Goal: Task Accomplishment & Management: Manage account settings

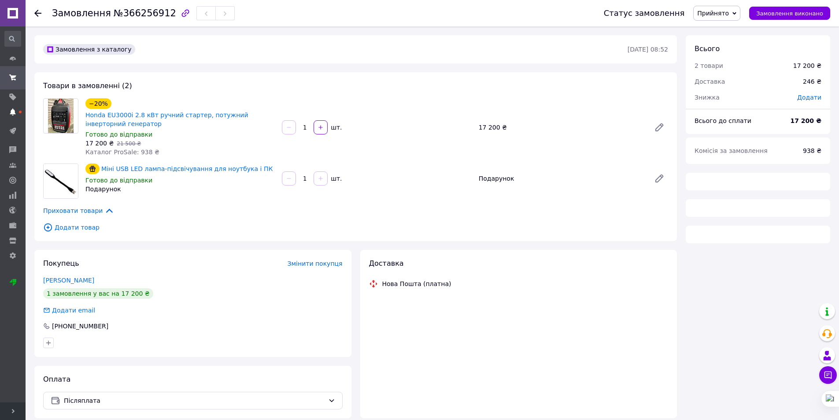
click at [15, 114] on use at bounding box center [13, 111] width 6 height 7
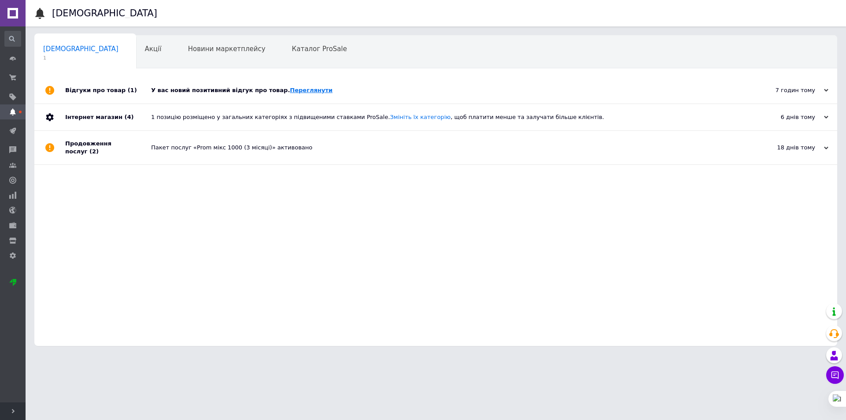
click at [290, 87] on link "Переглянути" at bounding box center [311, 90] width 43 height 7
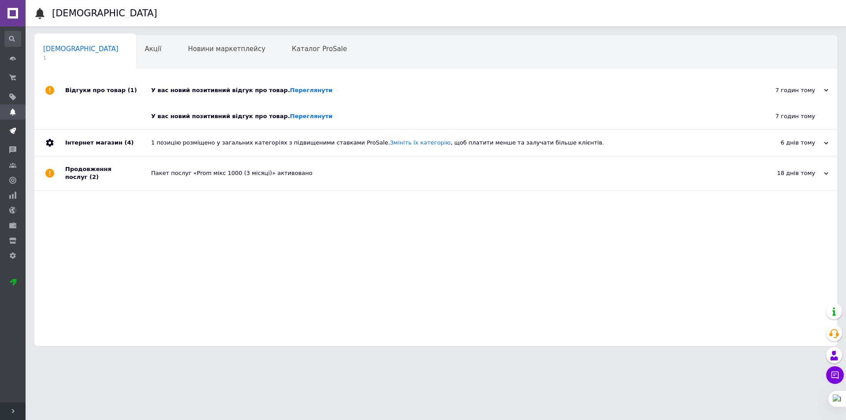
click at [12, 128] on use at bounding box center [13, 131] width 7 height 7
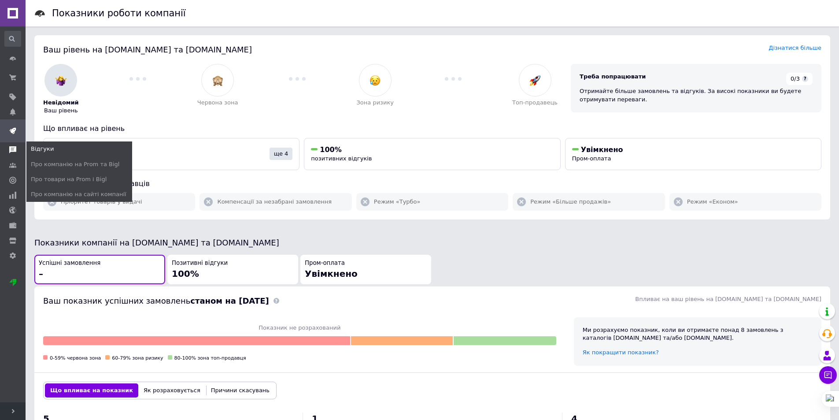
click at [19, 146] on span at bounding box center [13, 150] width 26 height 8
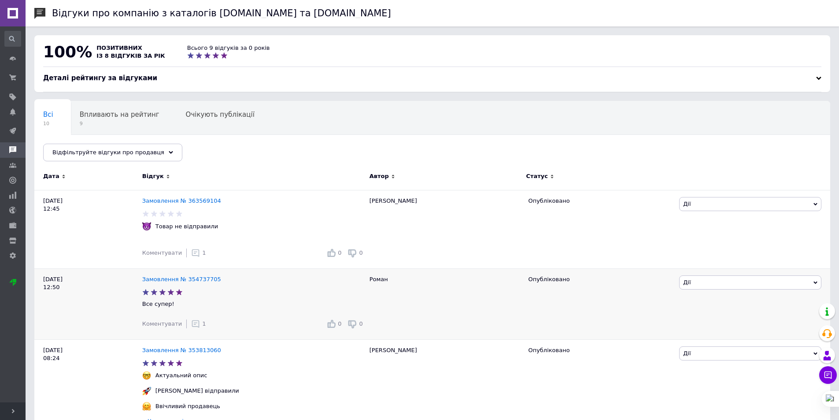
click at [192, 324] on use at bounding box center [195, 323] width 7 height 7
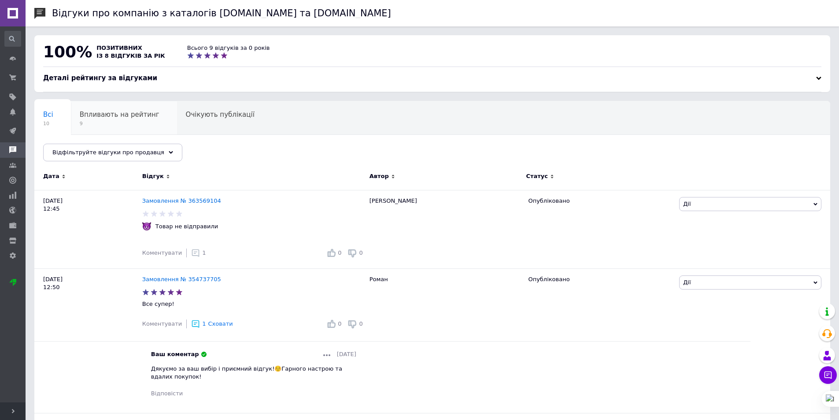
click at [112, 121] on span "9" at bounding box center [120, 123] width 80 height 7
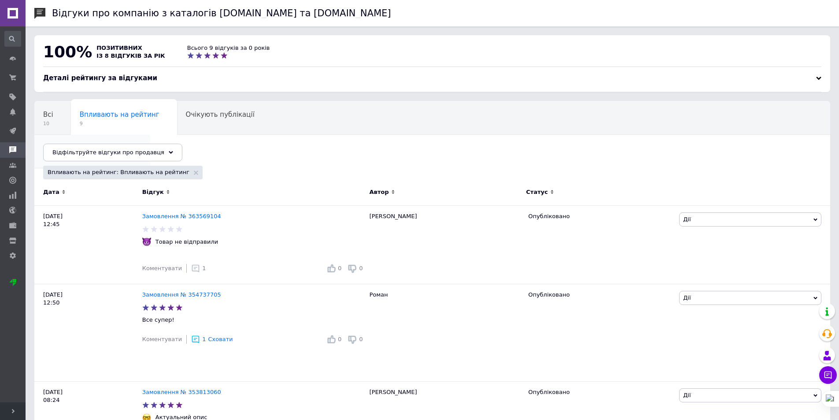
click at [133, 144] on span "Опубліковані без комен..." at bounding box center [87, 148] width 89 height 8
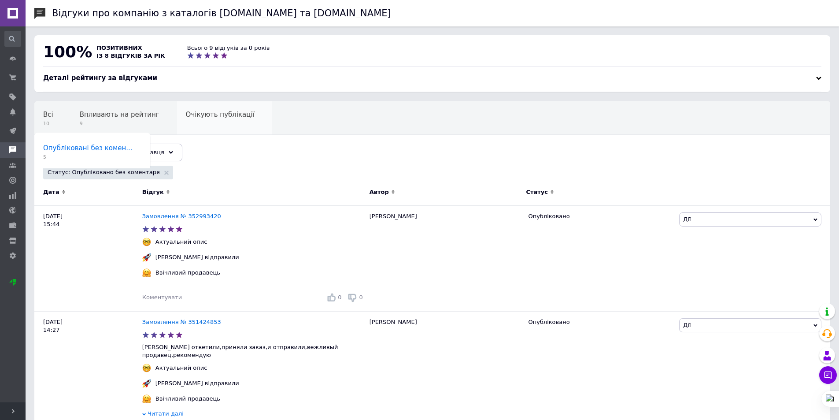
click at [204, 118] on span "Очікують публікації" at bounding box center [220, 115] width 69 height 8
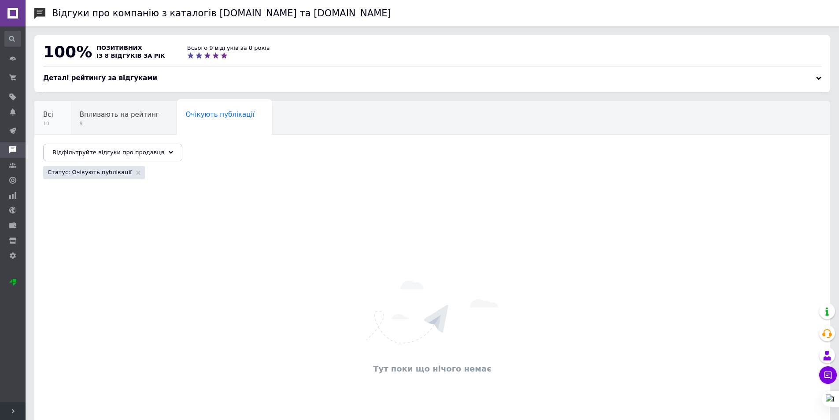
click at [57, 112] on div "Всі 10" at bounding box center [52, 117] width 37 height 33
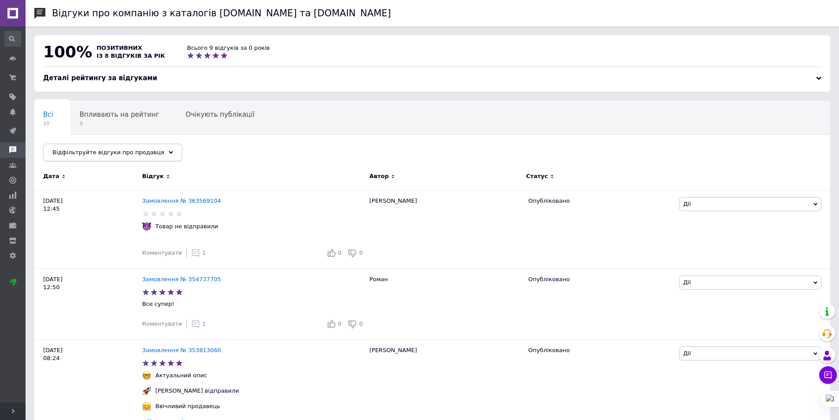
click at [94, 157] on div "Відфільтруйте відгуки про продавця" at bounding box center [112, 153] width 139 height 18
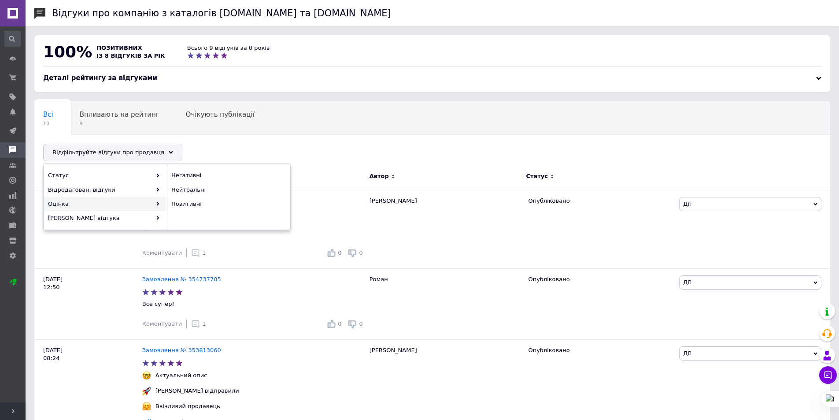
click at [87, 210] on div "Оцінка" at bounding box center [105, 204] width 122 height 14
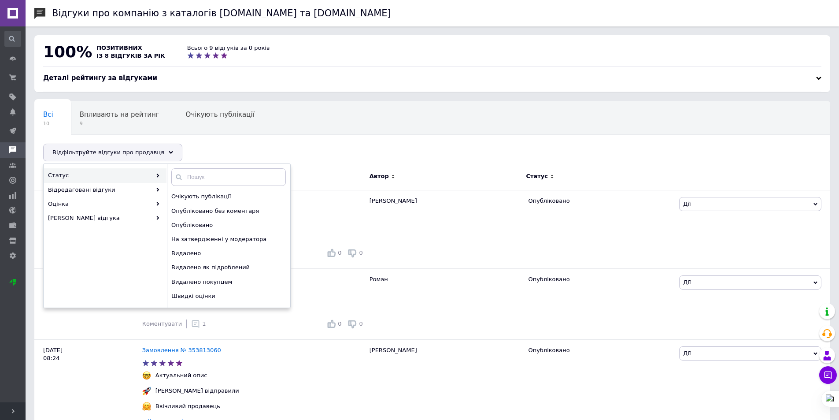
click at [172, 76] on div "Деталі рейтингу за відгуками" at bounding box center [432, 78] width 779 height 9
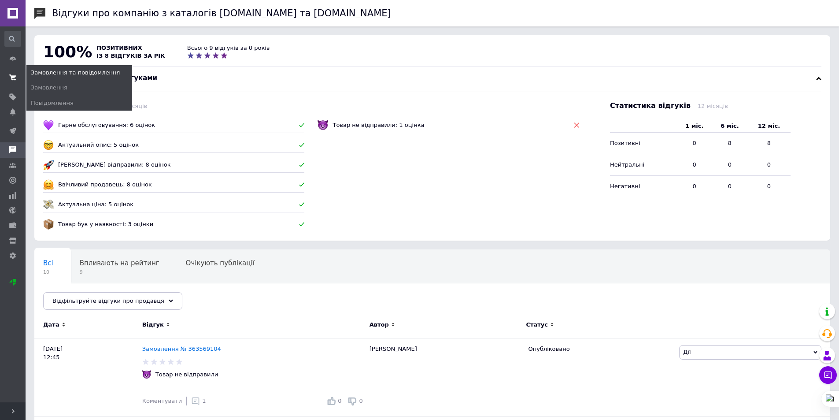
click at [11, 77] on use at bounding box center [12, 77] width 7 height 6
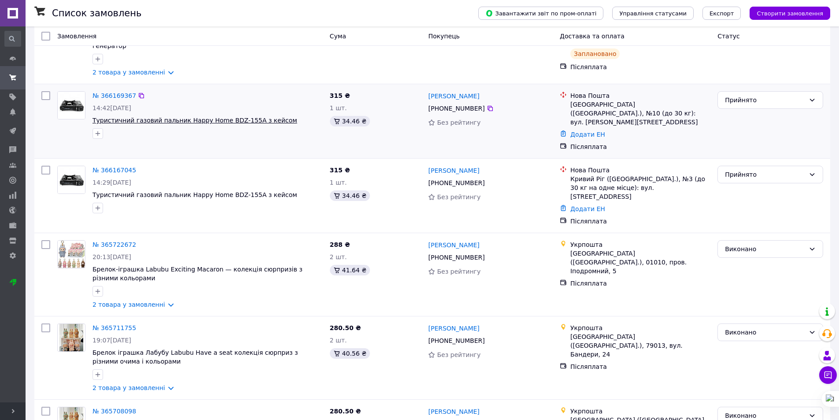
scroll to position [132, 0]
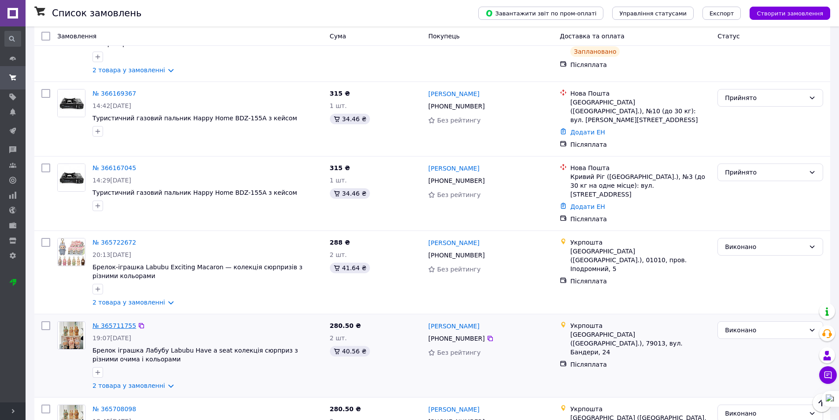
click at [117, 322] on link "№ 365711755" at bounding box center [115, 325] width 44 height 7
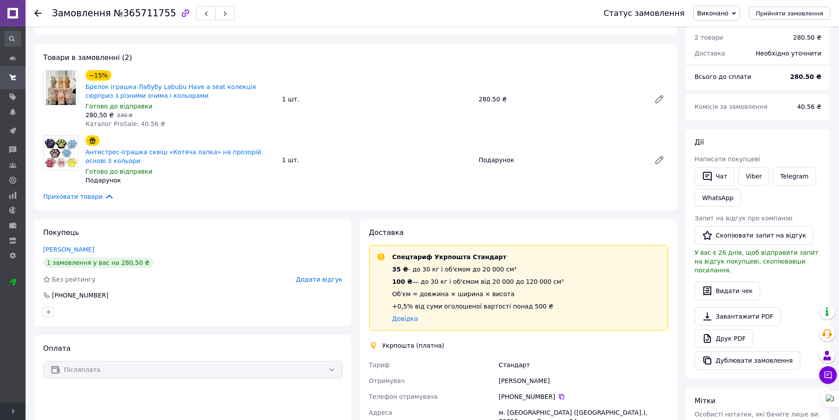
scroll to position [44, 0]
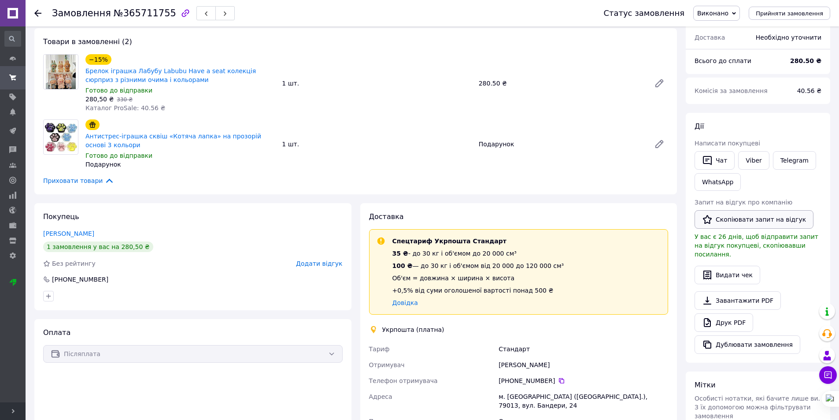
click at [737, 221] on button "Скопіювати запит на відгук" at bounding box center [754, 219] width 119 height 19
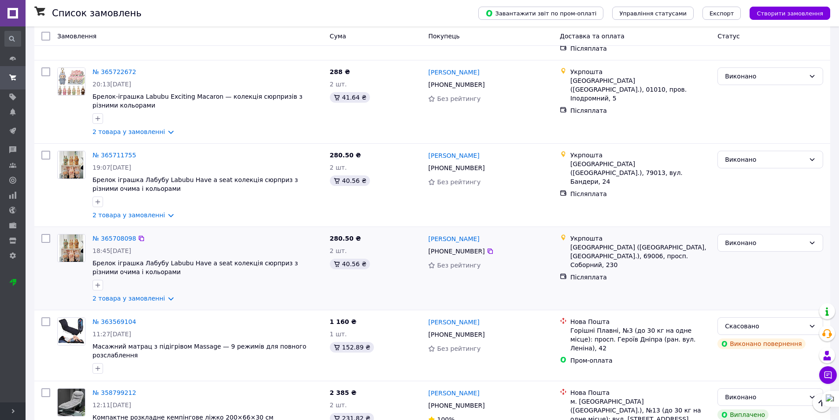
scroll to position [308, 0]
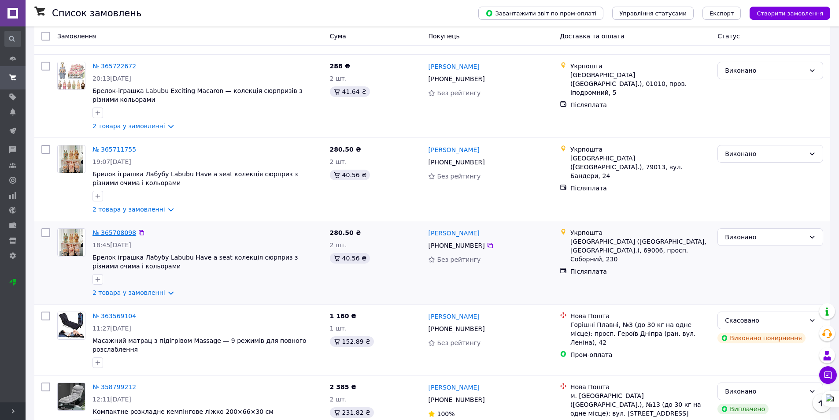
click at [110, 229] on link "№ 365708098" at bounding box center [115, 232] width 44 height 7
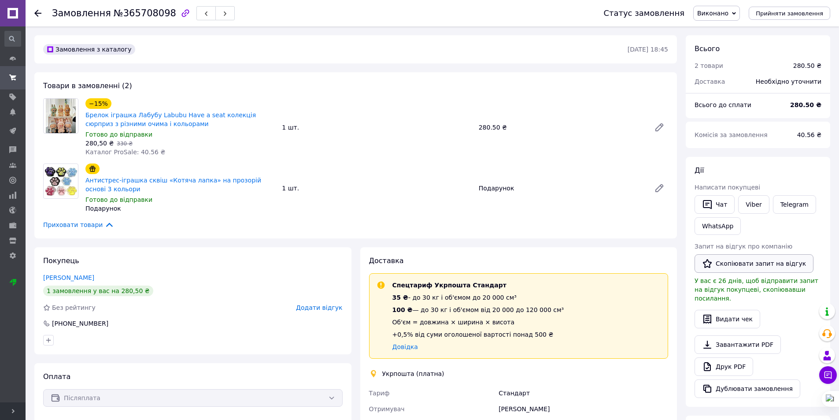
click at [718, 264] on button "Скопіювати запит на відгук" at bounding box center [754, 263] width 119 height 19
